Goal: Task Accomplishment & Management: Use online tool/utility

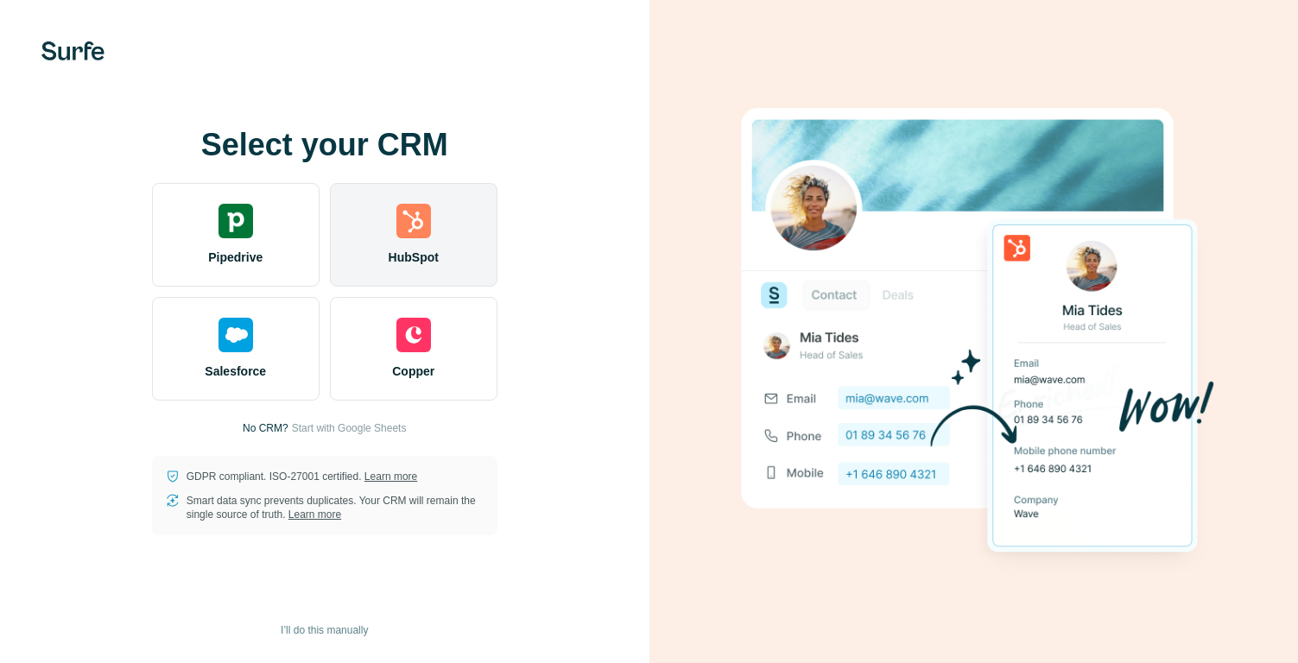
click at [436, 244] on div "HubSpot" at bounding box center [414, 235] width 168 height 104
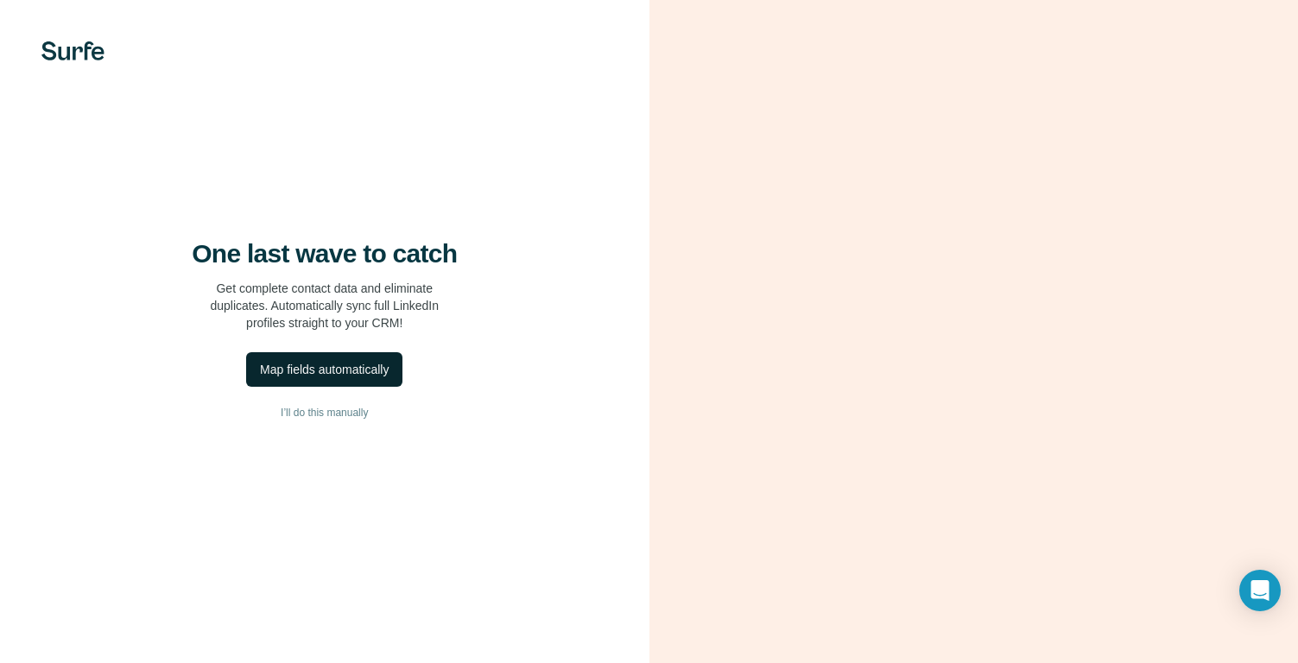
click at [389, 378] on div "Map fields automatically" at bounding box center [324, 369] width 129 height 17
